Goal: Task Accomplishment & Management: Use online tool/utility

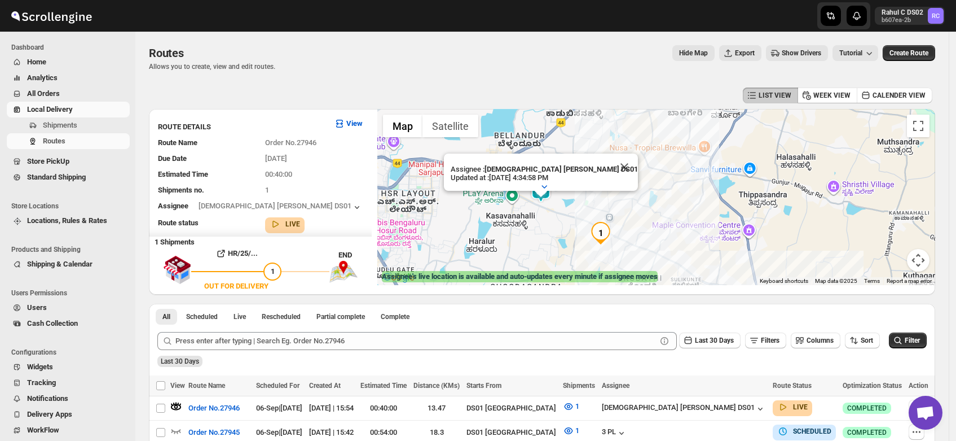
scroll to position [95, 0]
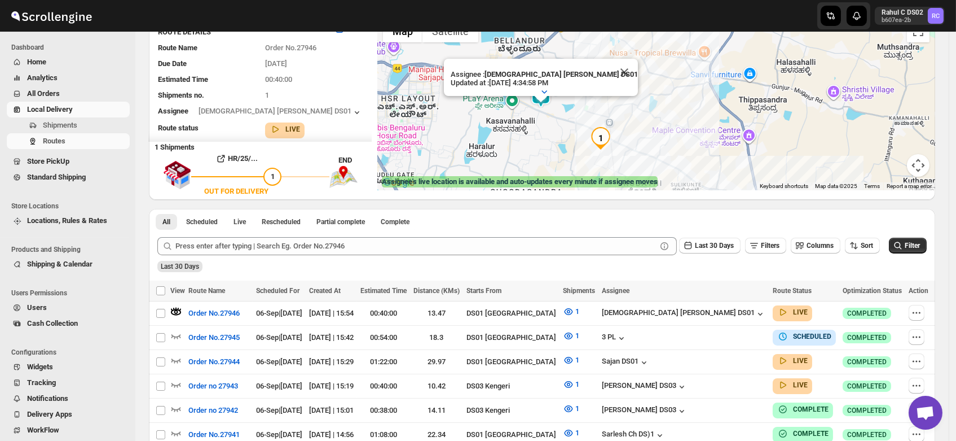
click at [74, 124] on span "Shipments" at bounding box center [60, 125] width 34 height 8
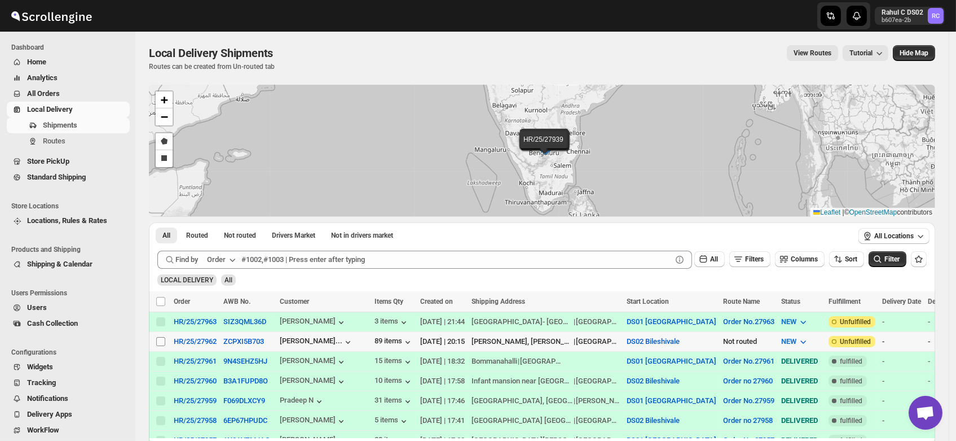
click at [159, 339] on input "Select shipment" at bounding box center [160, 341] width 9 height 9
checkbox input "true"
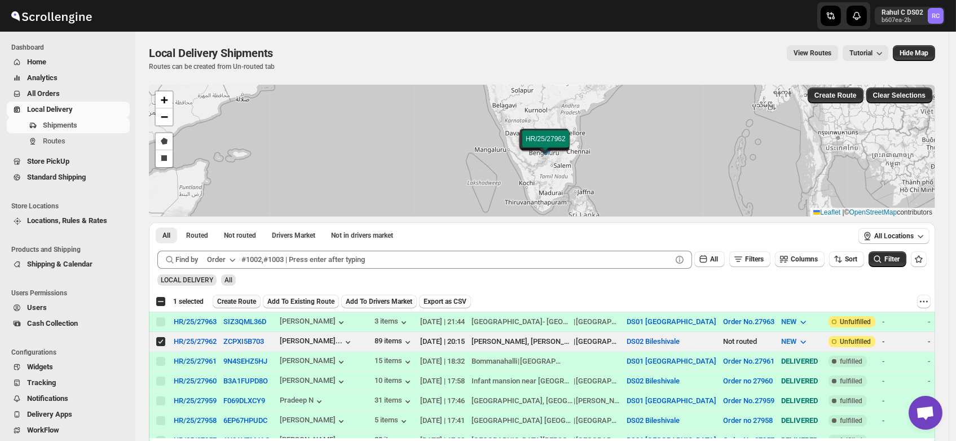
click at [242, 297] on span "Create Route" at bounding box center [236, 301] width 39 height 9
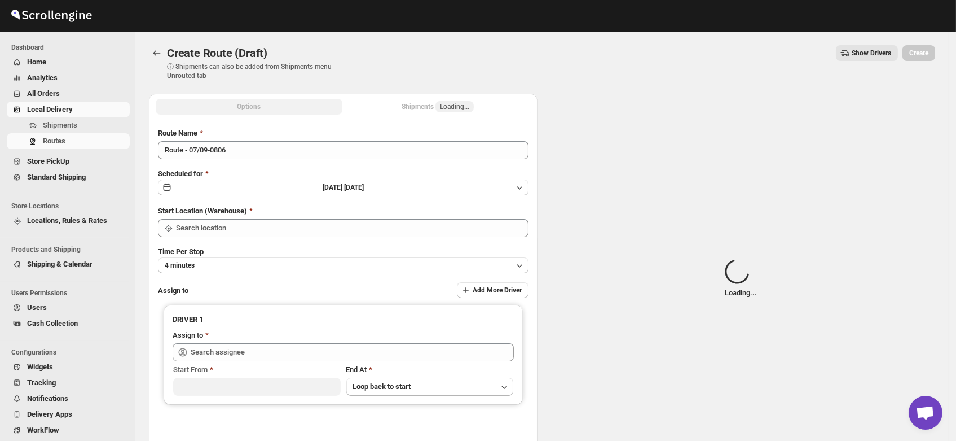
type input "DS02 Bileshivale"
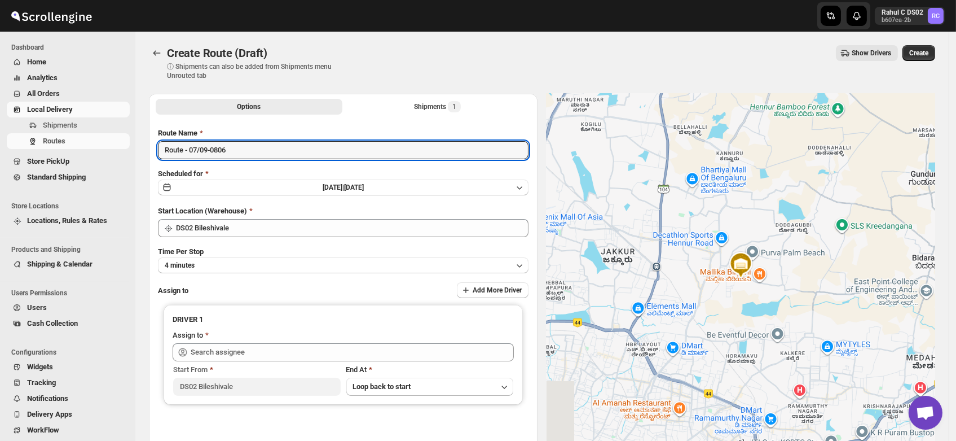
drag, startPoint x: 251, startPoint y: 151, endPoint x: 142, endPoint y: 151, distance: 109.5
click at [142, 151] on div "Options Shipments 1 More views Options Shipments 1 More views Route Name Route …" at bounding box center [538, 285] width 796 height 400
type input "Order no 27962"
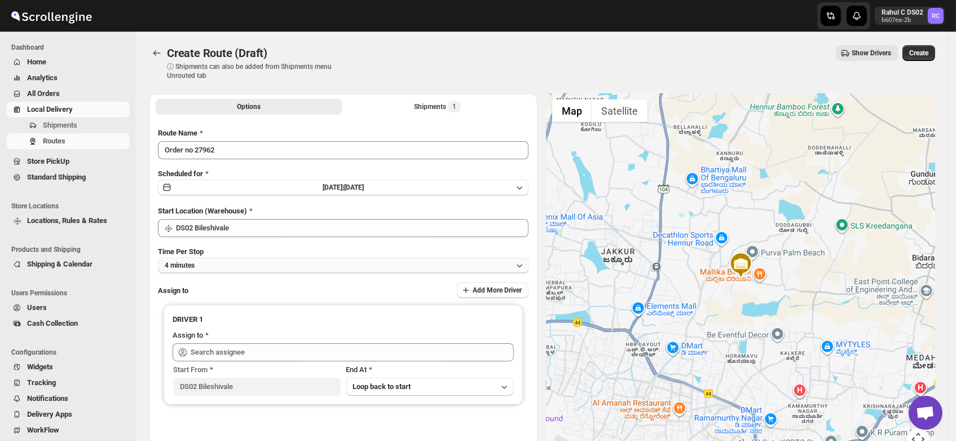
click at [235, 267] on button "4 minutes" at bounding box center [343, 265] width 371 height 16
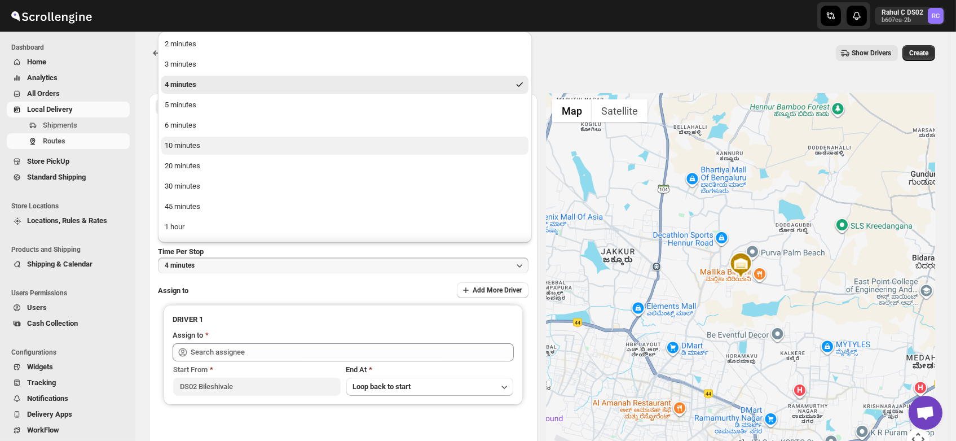
click at [200, 144] on div "10 minutes" at bounding box center [183, 145] width 36 height 11
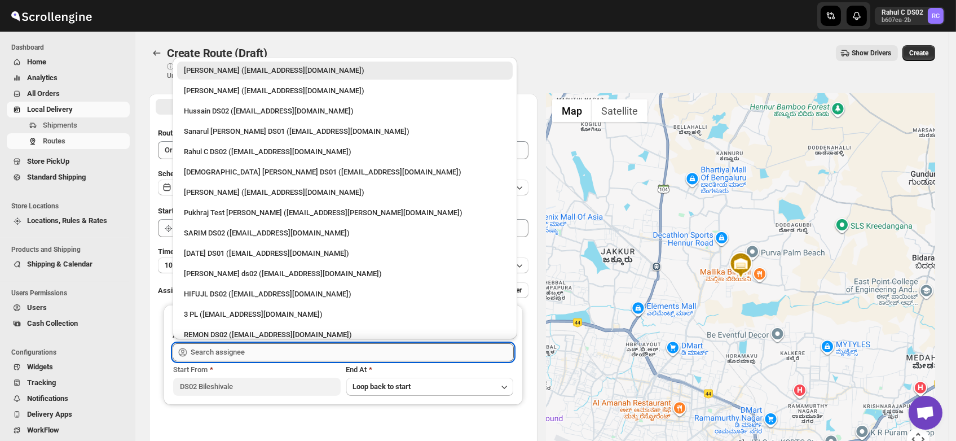
click at [235, 348] on input "text" at bounding box center [352, 352] width 323 height 18
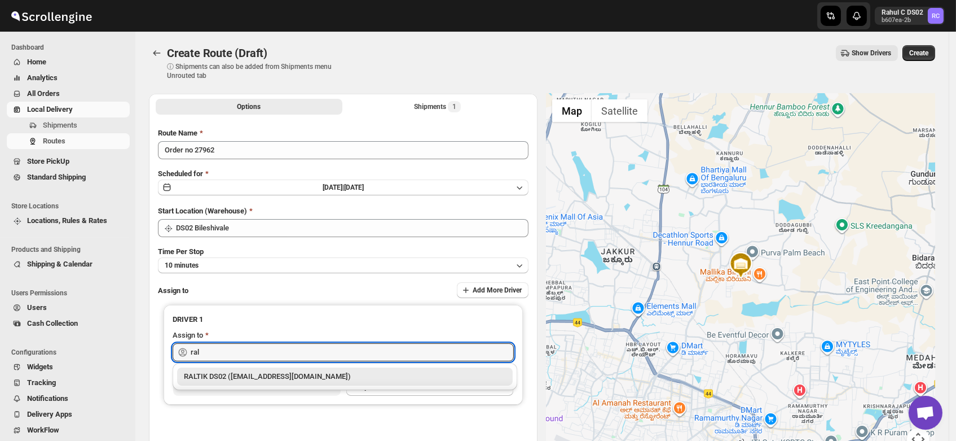
click at [234, 377] on div "RALTIK DS02 (cecih54531@btcours.com)" at bounding box center [345, 376] width 322 height 11
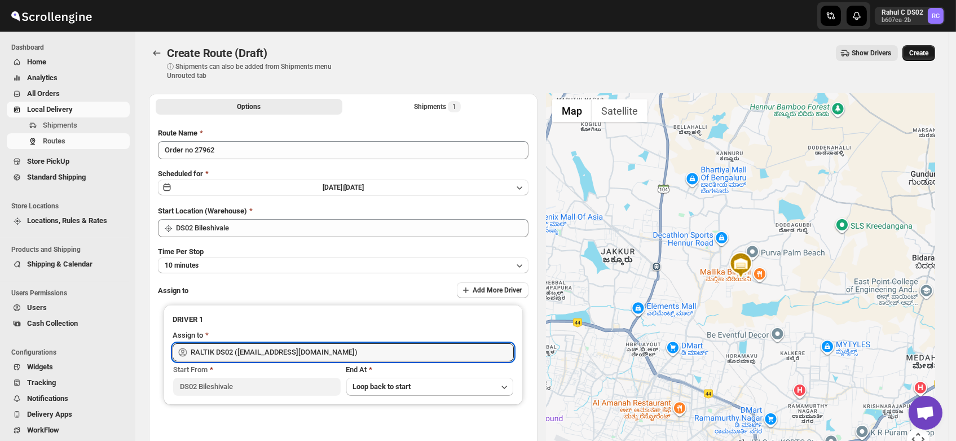
type input "RALTIK DS02 (cecih54531@btcours.com)"
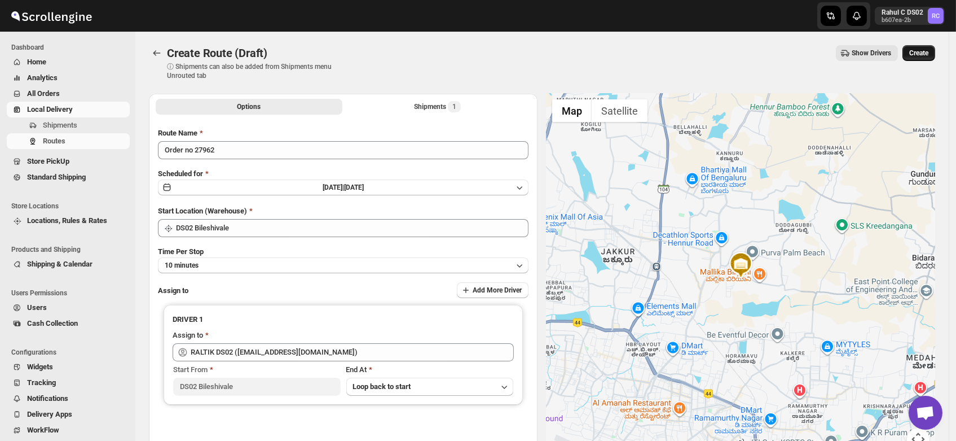
click at [924, 54] on span "Create" at bounding box center [919, 53] width 19 height 9
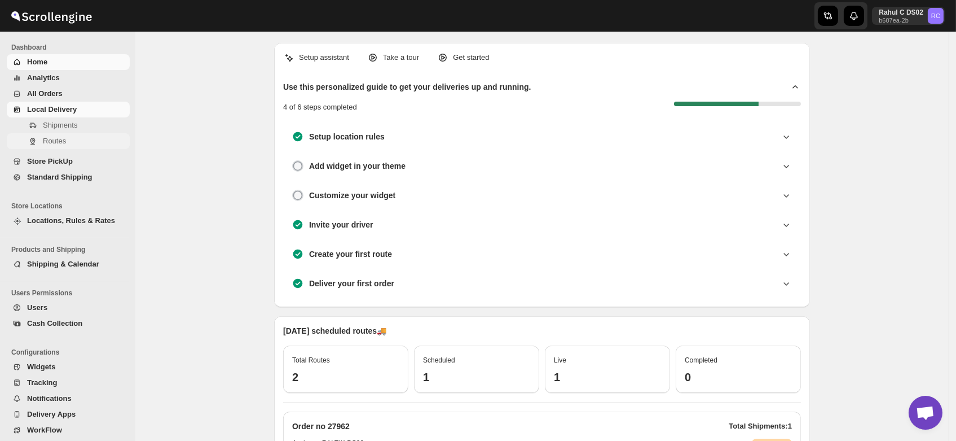
click at [64, 141] on span "Routes" at bounding box center [54, 141] width 23 height 8
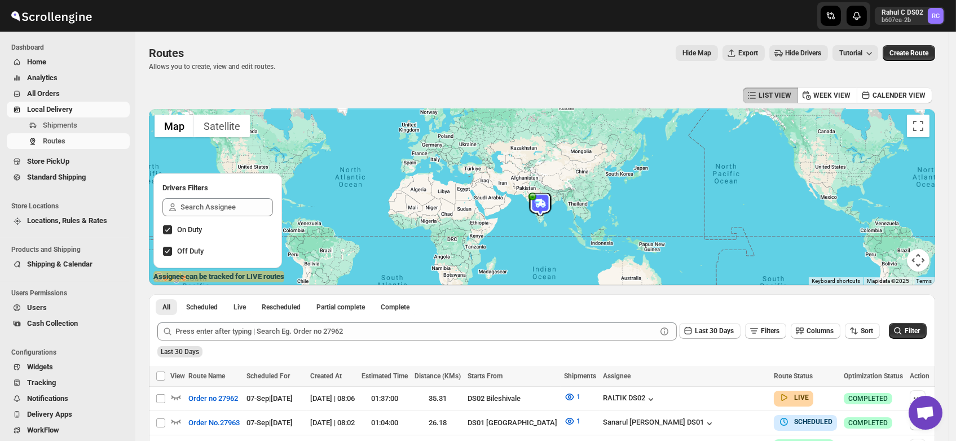
click at [33, 306] on span "Users" at bounding box center [37, 307] width 20 height 8
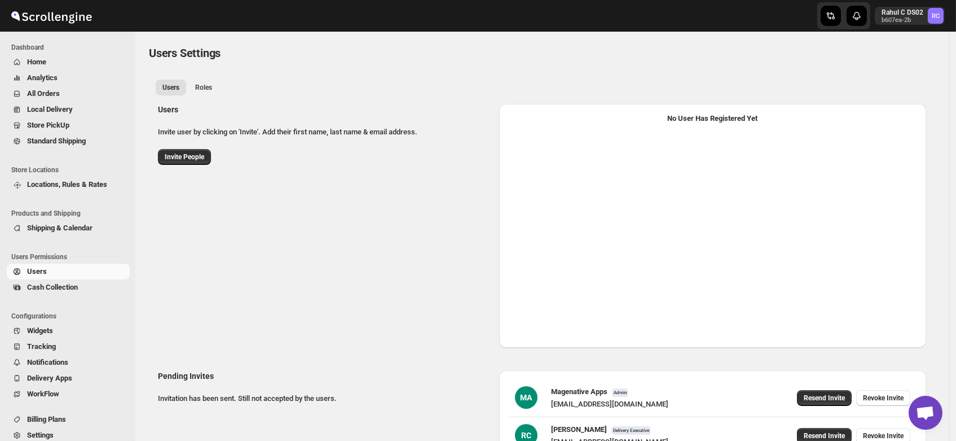
select select "637b767fbaab0276b10c91d5"
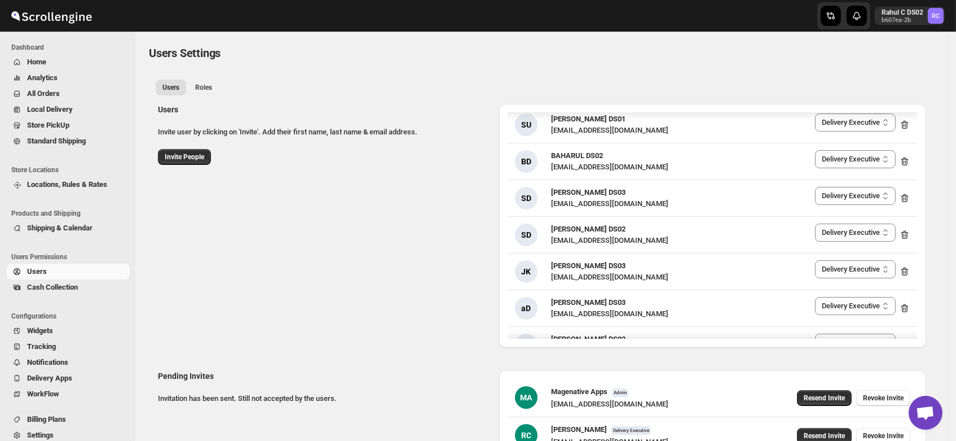
scroll to position [895, 0]
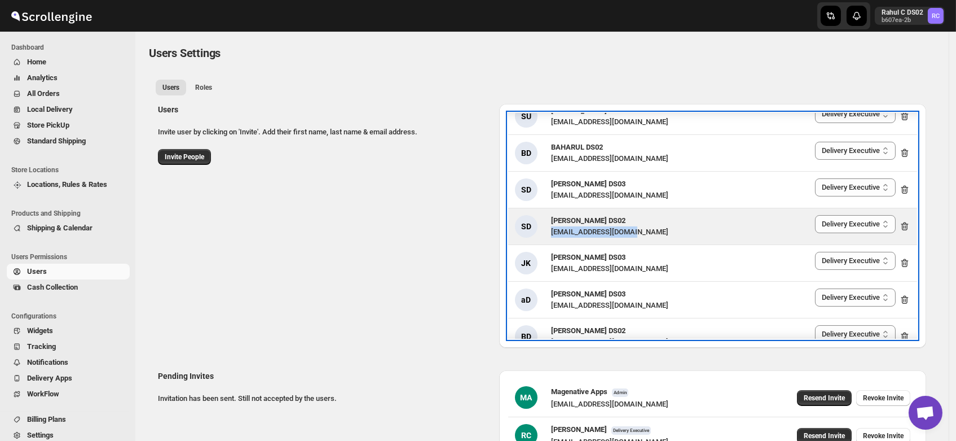
drag, startPoint x: 640, startPoint y: 229, endPoint x: 552, endPoint y: 230, distance: 88.6
click at [552, 230] on div "SD SANJIB DS02 yagen55823@hosliy.com Delivery Executive Manager Admin Delivery …" at bounding box center [713, 226] width 396 height 23
copy div "yagen55823@hosliy.com"
